Goal: Task Accomplishment & Management: Use online tool/utility

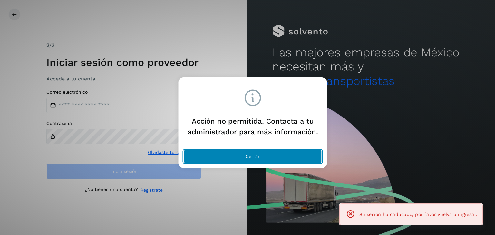
click at [252, 150] on button "Cerrar" at bounding box center [253, 156] width 138 height 13
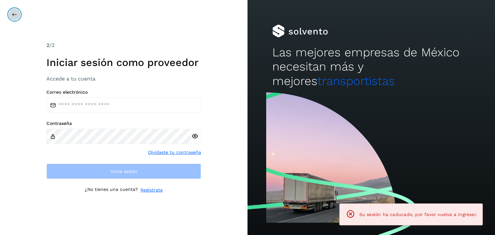
click at [11, 10] on button at bounding box center [14, 14] width 12 height 12
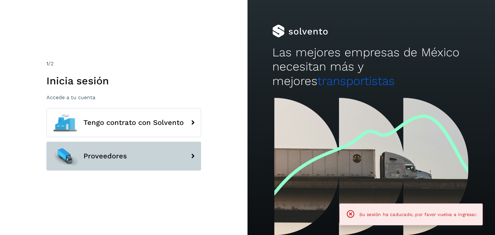
click at [130, 155] on button "Proveedores" at bounding box center [123, 156] width 155 height 29
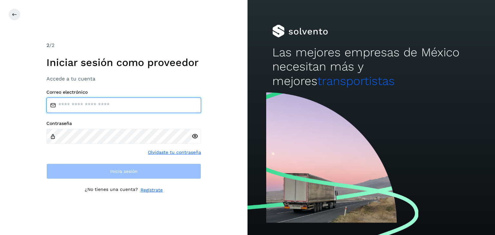
click at [144, 108] on input "email" at bounding box center [123, 105] width 155 height 15
type input "**********"
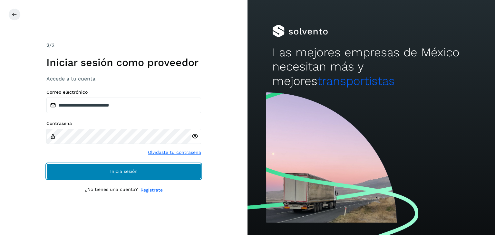
click at [128, 171] on span "Inicia sesión" at bounding box center [123, 171] width 27 height 5
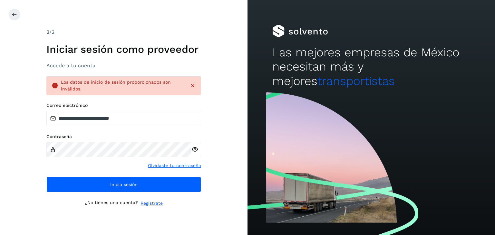
click at [196, 85] on div "Los datos de inicio de sesión proporcionados son inválidos." at bounding box center [123, 85] width 155 height 19
drag, startPoint x: 195, startPoint y: 85, endPoint x: 312, endPoint y: 228, distance: 184.3
click at [195, 86] on icon at bounding box center [193, 86] width 6 height 6
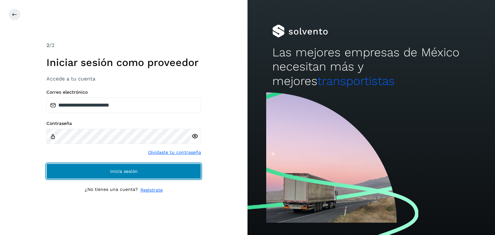
click at [71, 174] on button "Inicia sesión" at bounding box center [123, 171] width 155 height 15
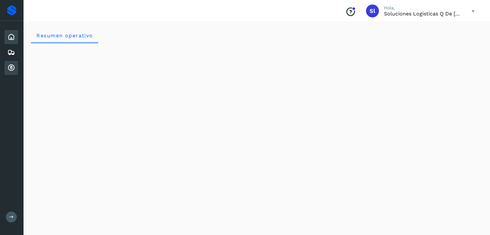
click at [13, 63] on div "Cuentas por cobrar" at bounding box center [12, 68] width 14 height 14
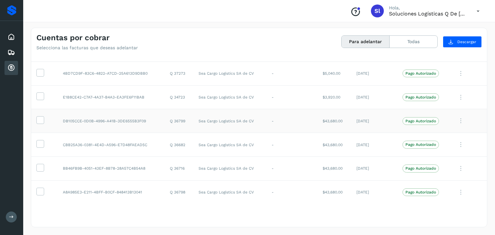
scroll to position [551, 0]
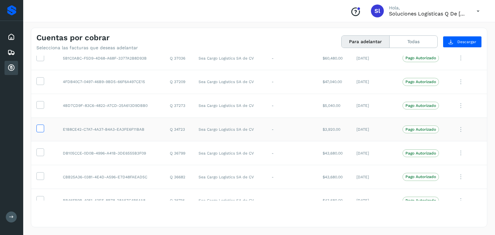
click at [42, 125] on icon at bounding box center [40, 128] width 7 height 7
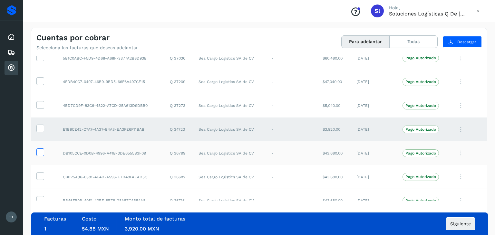
click at [40, 152] on icon at bounding box center [40, 152] width 7 height 7
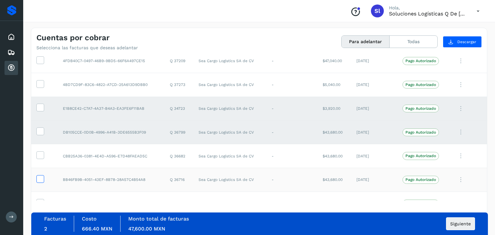
scroll to position [583, 0]
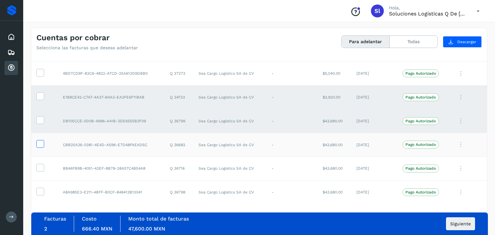
click at [40, 142] on icon at bounding box center [40, 143] width 7 height 7
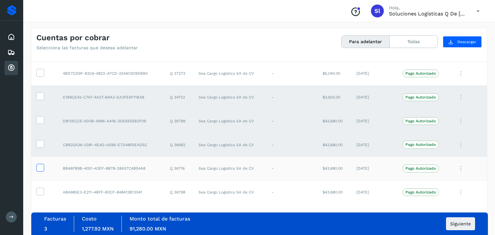
click at [43, 166] on label at bounding box center [40, 168] width 8 height 8
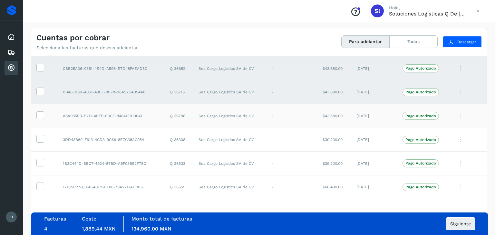
scroll to position [680, 0]
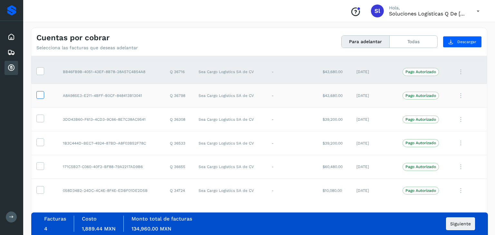
click at [40, 94] on icon at bounding box center [40, 94] width 7 height 7
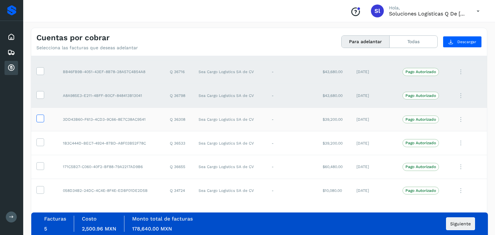
click at [43, 119] on icon at bounding box center [40, 118] width 7 height 7
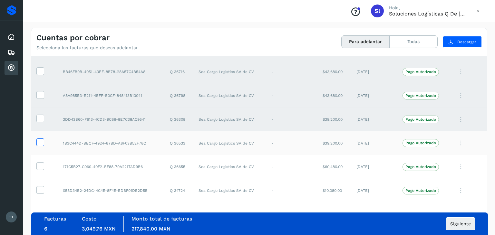
click at [41, 140] on icon at bounding box center [40, 142] width 7 height 7
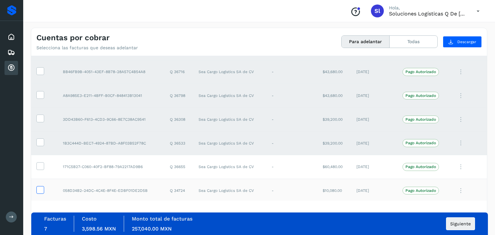
drag, startPoint x: 39, startPoint y: 162, endPoint x: 42, endPoint y: 186, distance: 23.3
click at [40, 162] on icon at bounding box center [40, 165] width 7 height 7
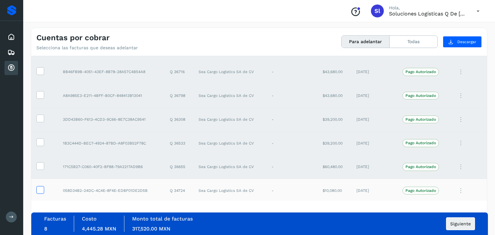
click at [39, 191] on label at bounding box center [40, 190] width 8 height 8
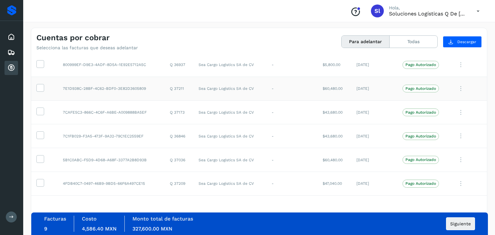
scroll to position [486, 0]
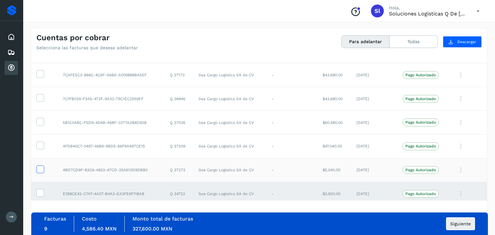
click at [37, 170] on icon at bounding box center [40, 169] width 7 height 7
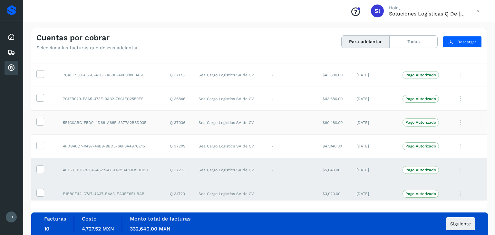
drag, startPoint x: 39, startPoint y: 145, endPoint x: 40, endPoint y: 131, distance: 13.6
click at [39, 145] on icon at bounding box center [40, 145] width 7 height 7
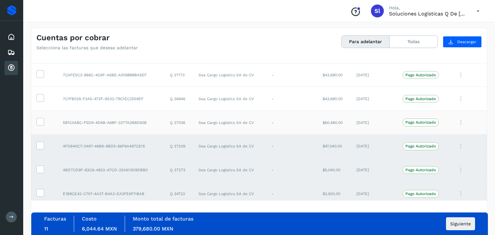
drag, startPoint x: 43, startPoint y: 121, endPoint x: 42, endPoint y: 114, distance: 6.5
click at [42, 119] on icon at bounding box center [40, 121] width 7 height 7
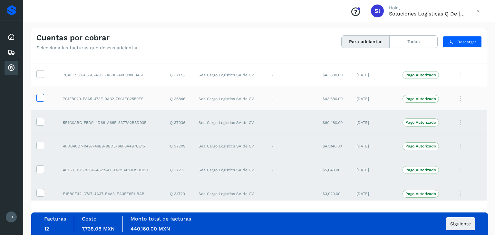
click at [41, 96] on icon at bounding box center [40, 97] width 7 height 7
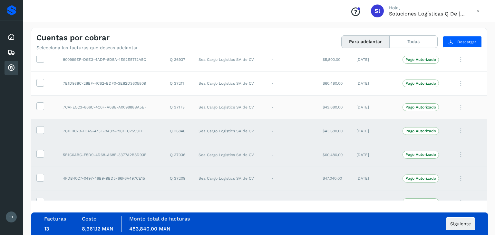
click at [35, 103] on td at bounding box center [44, 107] width 26 height 24
click at [39, 103] on icon at bounding box center [40, 105] width 7 height 7
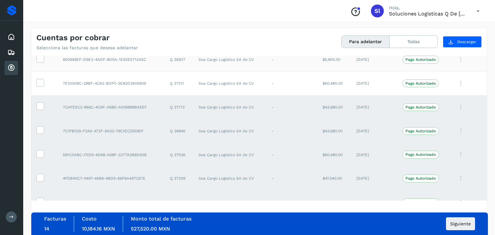
drag, startPoint x: 41, startPoint y: 81, endPoint x: 40, endPoint y: 65, distance: 16.1
click at [41, 80] on icon at bounding box center [40, 82] width 7 height 7
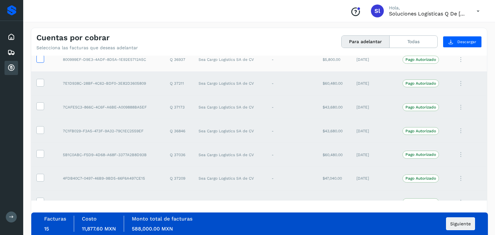
click at [43, 61] on span at bounding box center [40, 60] width 7 height 5
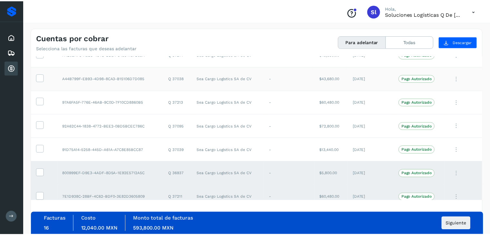
scroll to position [316, 0]
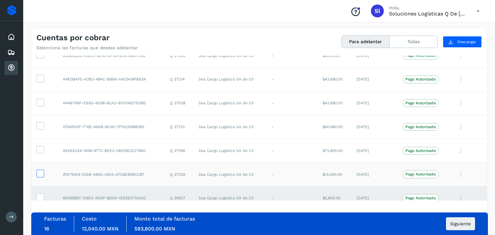
click at [43, 172] on icon at bounding box center [40, 173] width 7 height 7
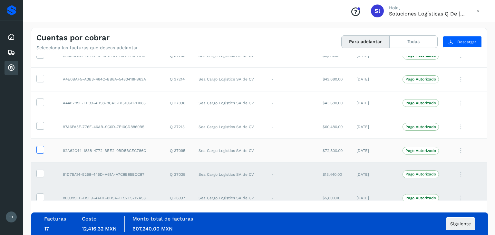
click at [38, 150] on icon at bounding box center [40, 149] width 7 height 7
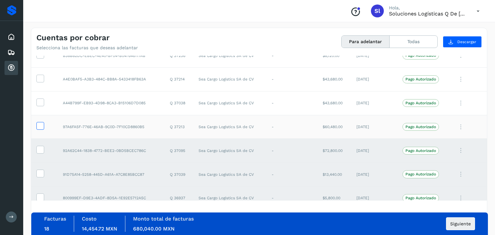
click at [43, 123] on icon at bounding box center [40, 125] width 7 height 7
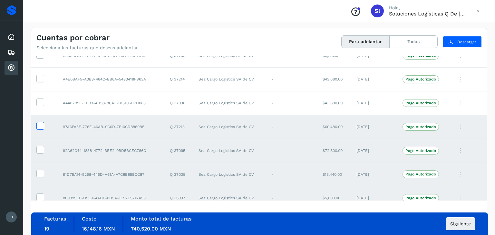
click at [37, 123] on icon at bounding box center [40, 125] width 7 height 7
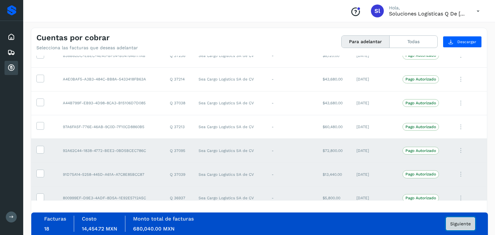
click at [464, 222] on span "Siguiente" at bounding box center [460, 224] width 21 height 5
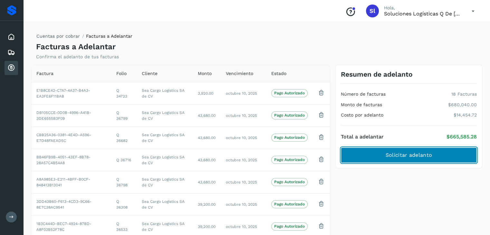
click at [392, 150] on button "Solicitar adelanto" at bounding box center [409, 155] width 136 height 15
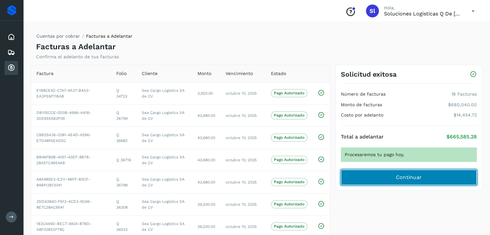
click at [429, 180] on button "Continuar" at bounding box center [409, 177] width 136 height 15
